Goal: Task Accomplishment & Management: Manage account settings

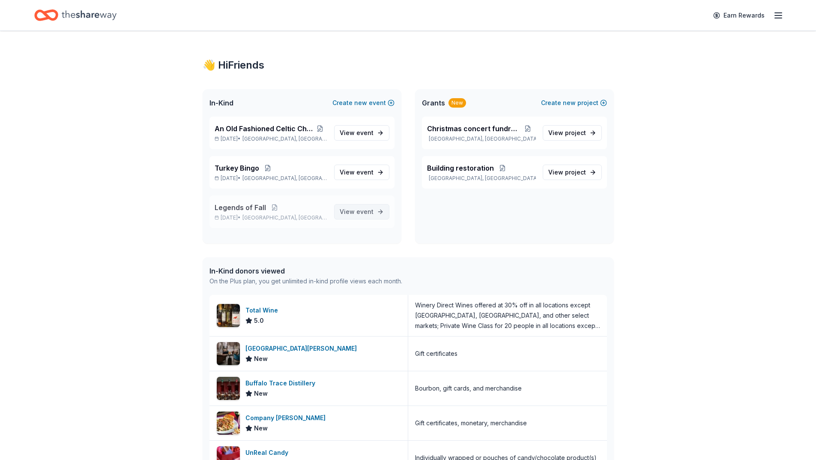
click at [348, 212] on span "View event" at bounding box center [357, 212] width 34 height 10
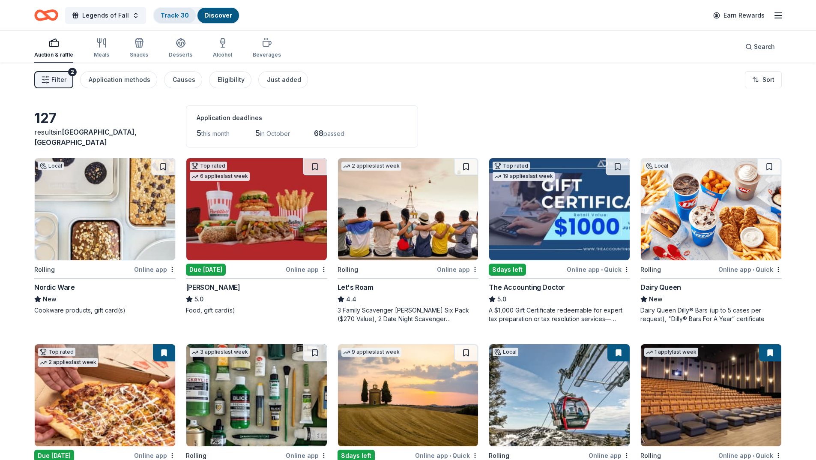
click at [167, 15] on link "Track · 30" at bounding box center [175, 15] width 28 height 7
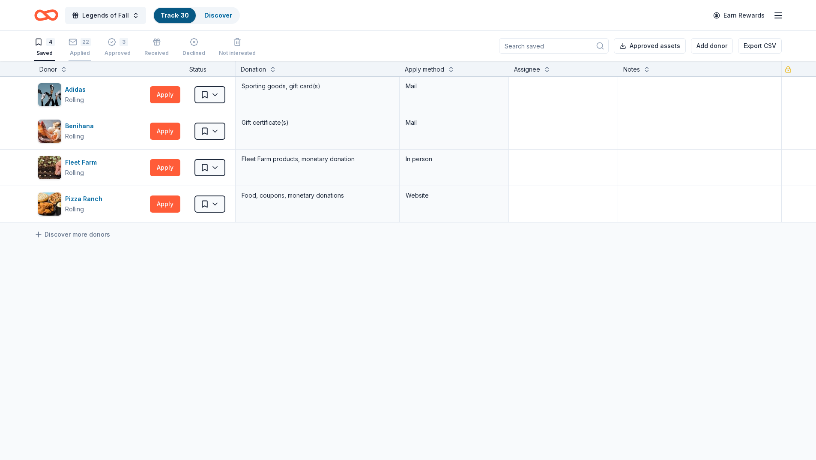
click at [83, 48] on div "22 Applied" at bounding box center [80, 47] width 22 height 19
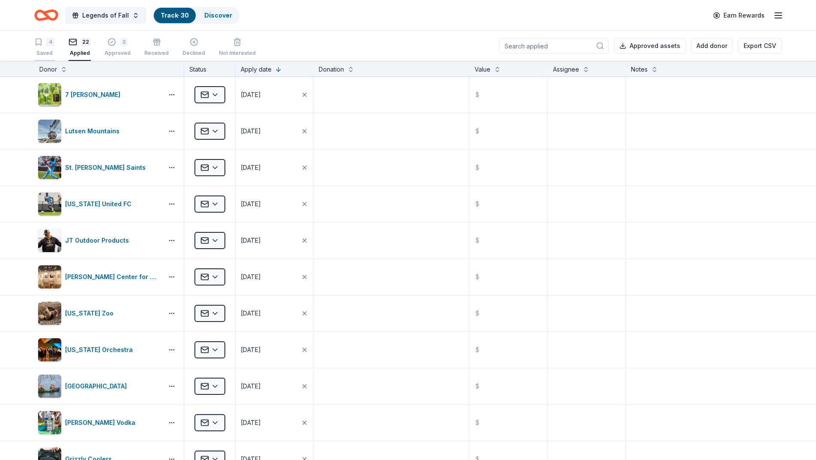
click at [52, 48] on div "4 Saved" at bounding box center [44, 47] width 21 height 19
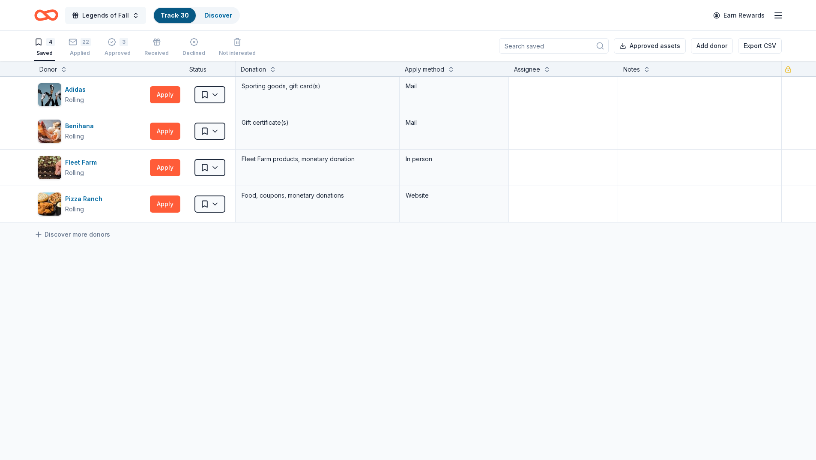
click at [130, 17] on button "Legends of Fall" at bounding box center [105, 15] width 81 height 17
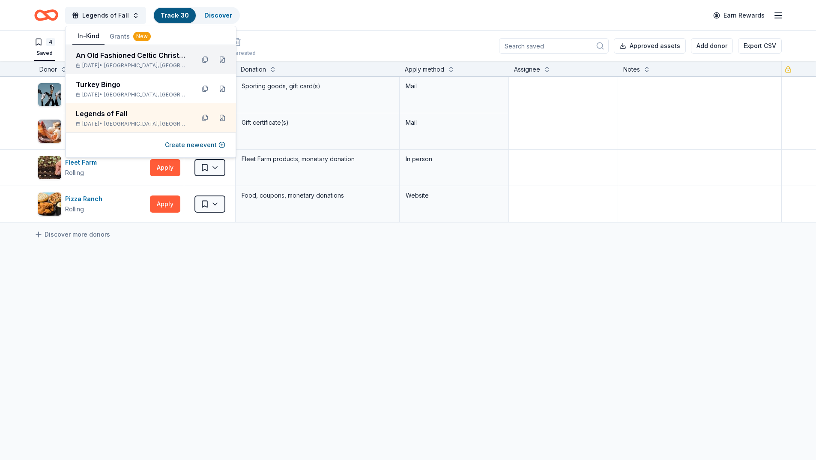
click at [119, 58] on div "An Old Fashioned Celtic Christmas" at bounding box center [132, 55] width 112 height 10
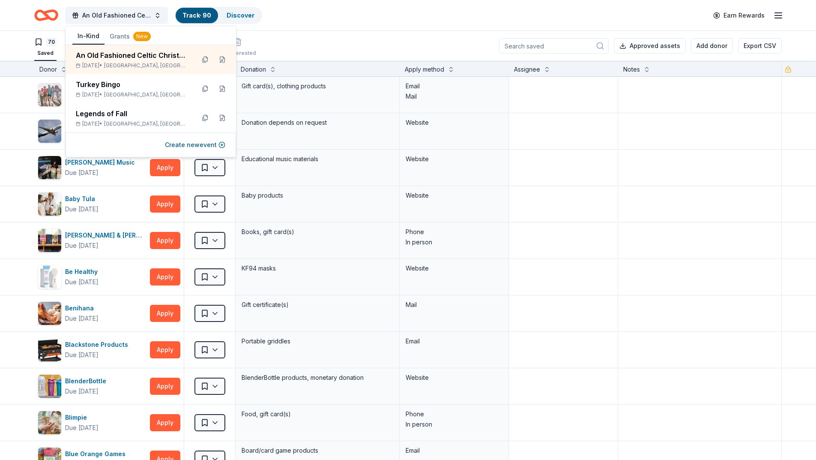
click at [325, 23] on div "An Old Fashioned Celtic Christmas Track · 90 Discover Earn Rewards" at bounding box center [408, 15] width 748 height 20
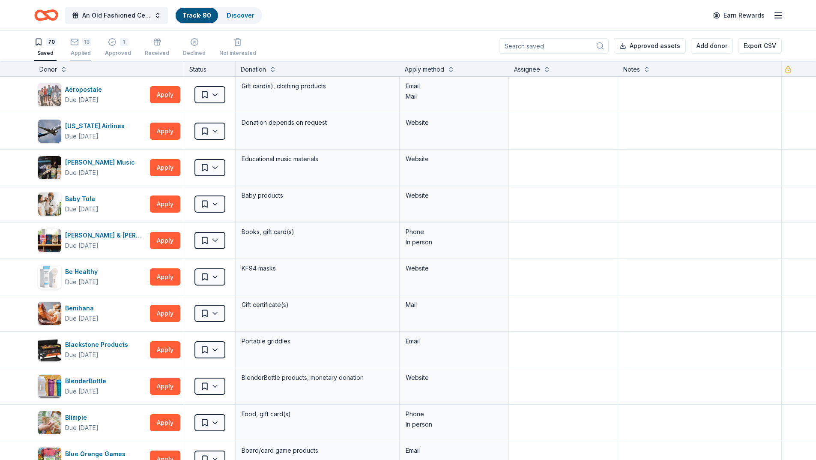
click at [78, 44] on div "13" at bounding box center [80, 42] width 21 height 9
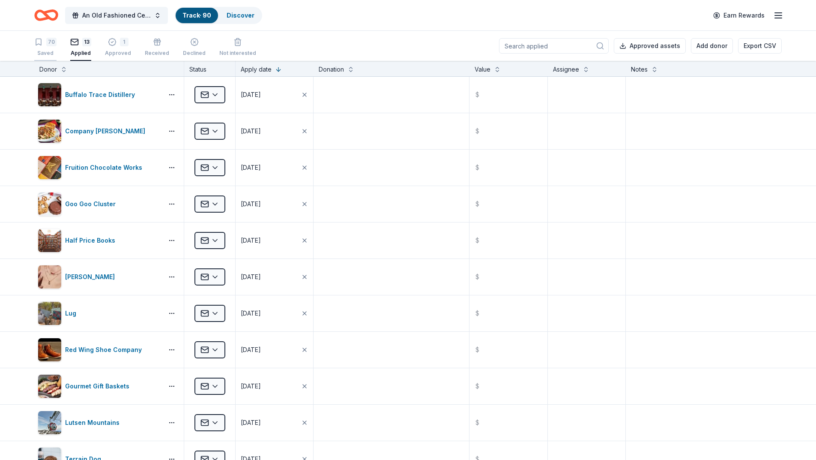
click at [50, 51] on div "Saved" at bounding box center [45, 53] width 22 height 7
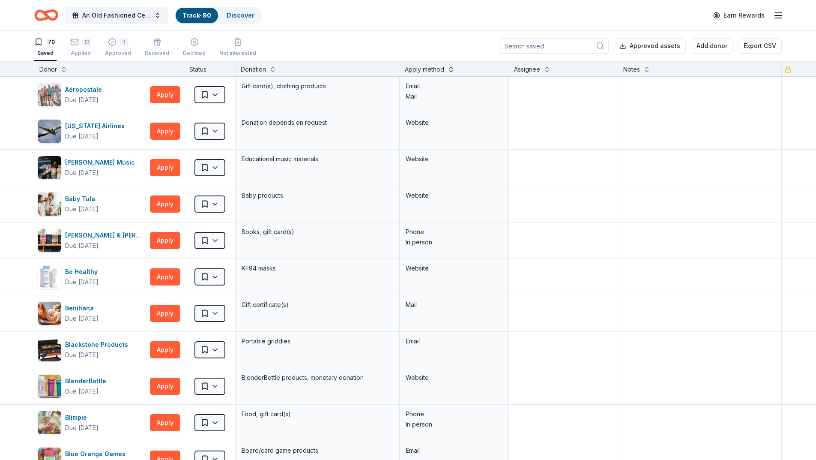
click at [448, 70] on button at bounding box center [451, 68] width 7 height 9
